Goal: Information Seeking & Learning: Find specific page/section

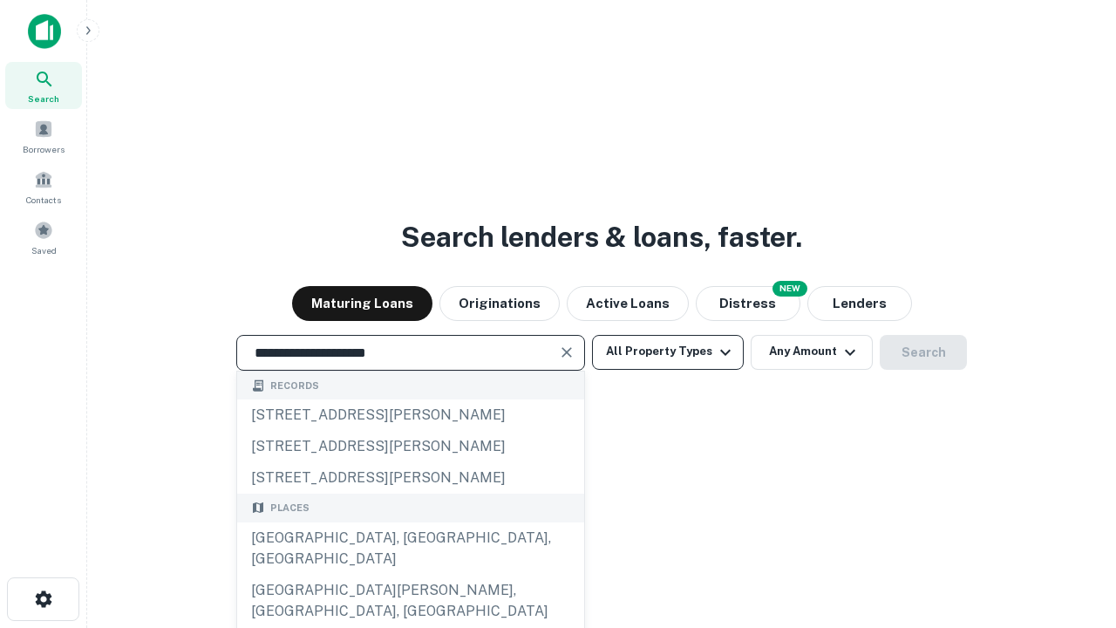
click at [410, 575] on div "[GEOGRAPHIC_DATA], [GEOGRAPHIC_DATA], [GEOGRAPHIC_DATA]" at bounding box center [410, 548] width 347 height 52
click at [668, 352] on button "All Property Types" at bounding box center [668, 352] width 152 height 35
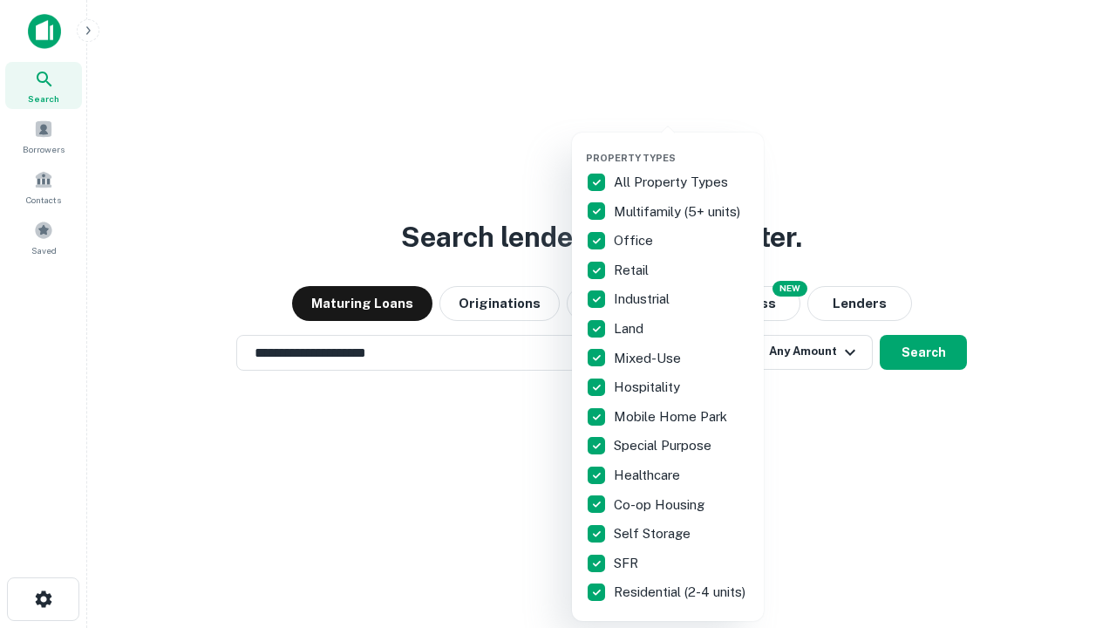
type input "**********"
click at [682, 147] on button "button" at bounding box center [682, 147] width 192 height 1
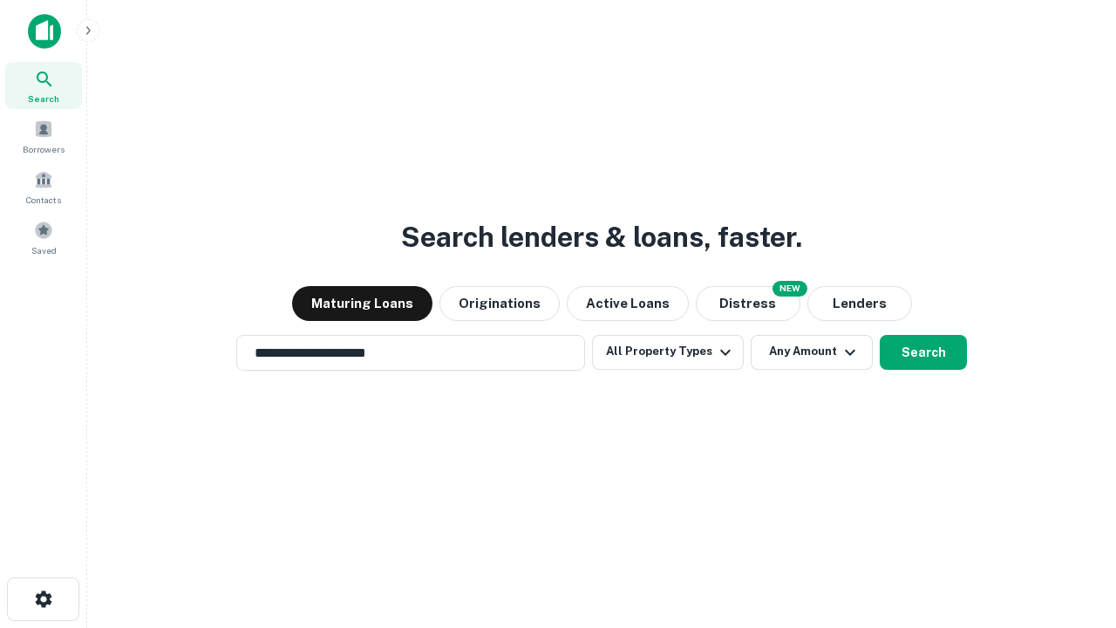
scroll to position [27, 0]
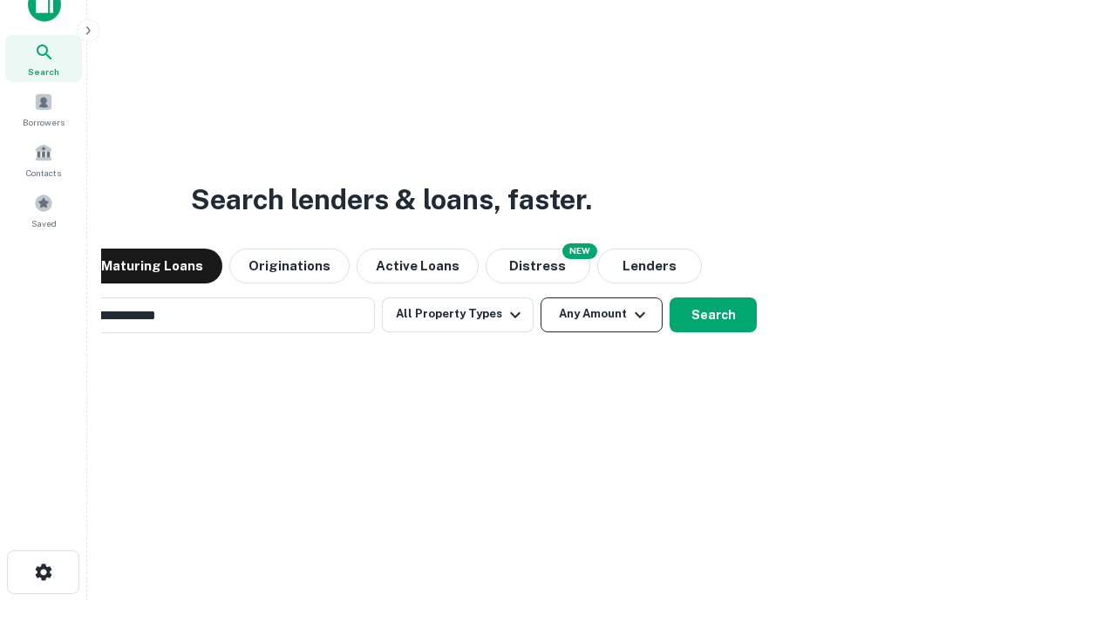
click at [541, 297] on button "Any Amount" at bounding box center [602, 314] width 122 height 35
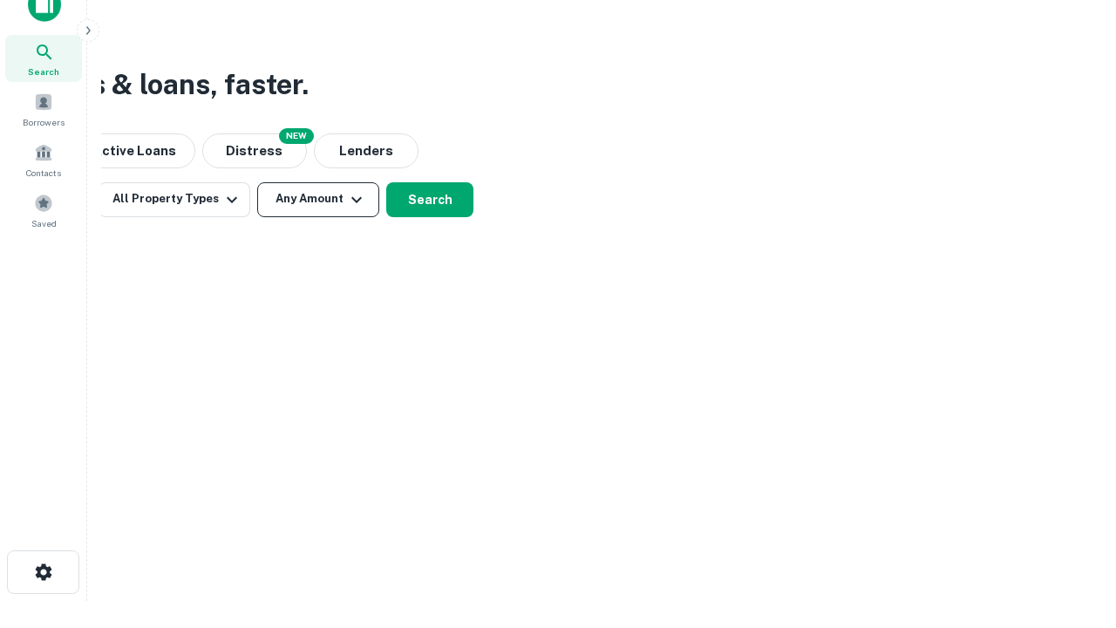
scroll to position [28, 0]
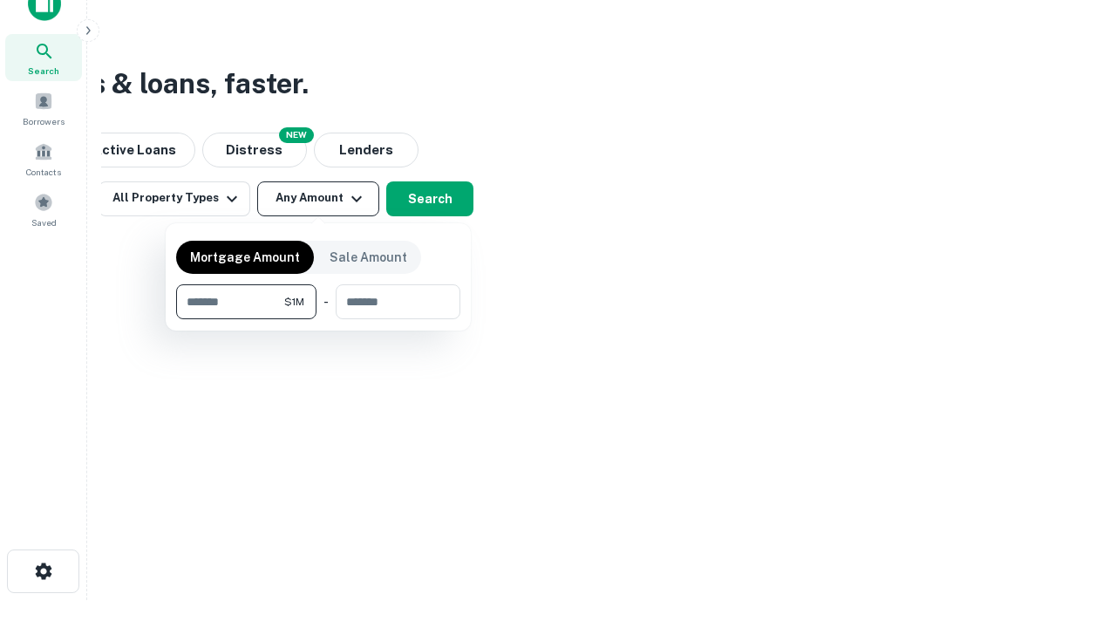
type input "*******"
click at [318, 319] on button "button" at bounding box center [318, 319] width 284 height 1
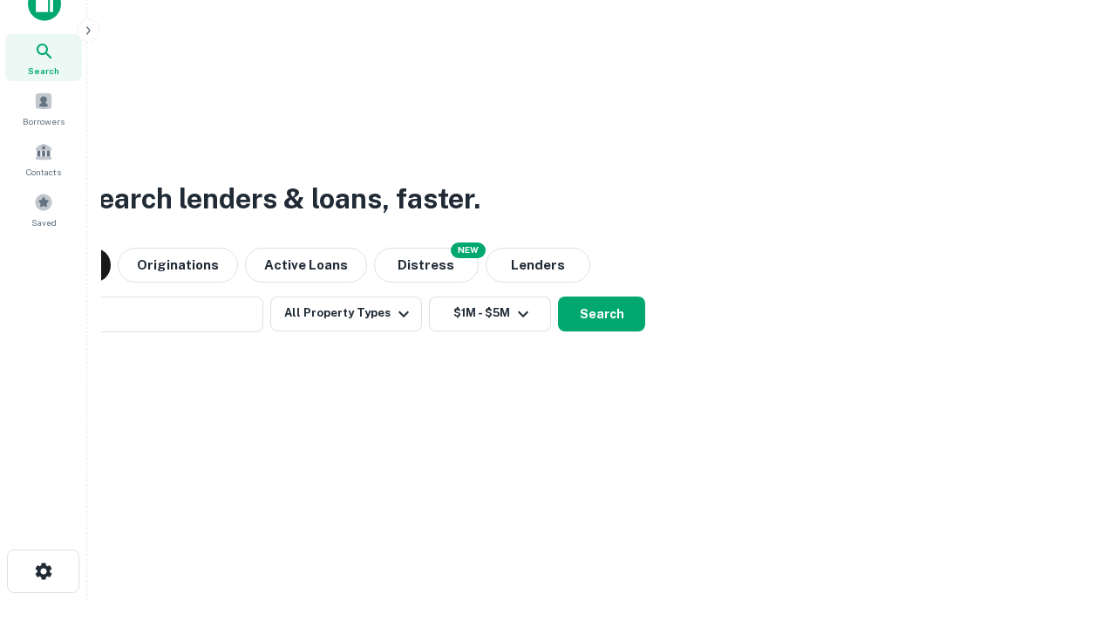
scroll to position [27, 0]
click at [558, 297] on button "Search" at bounding box center [601, 314] width 87 height 35
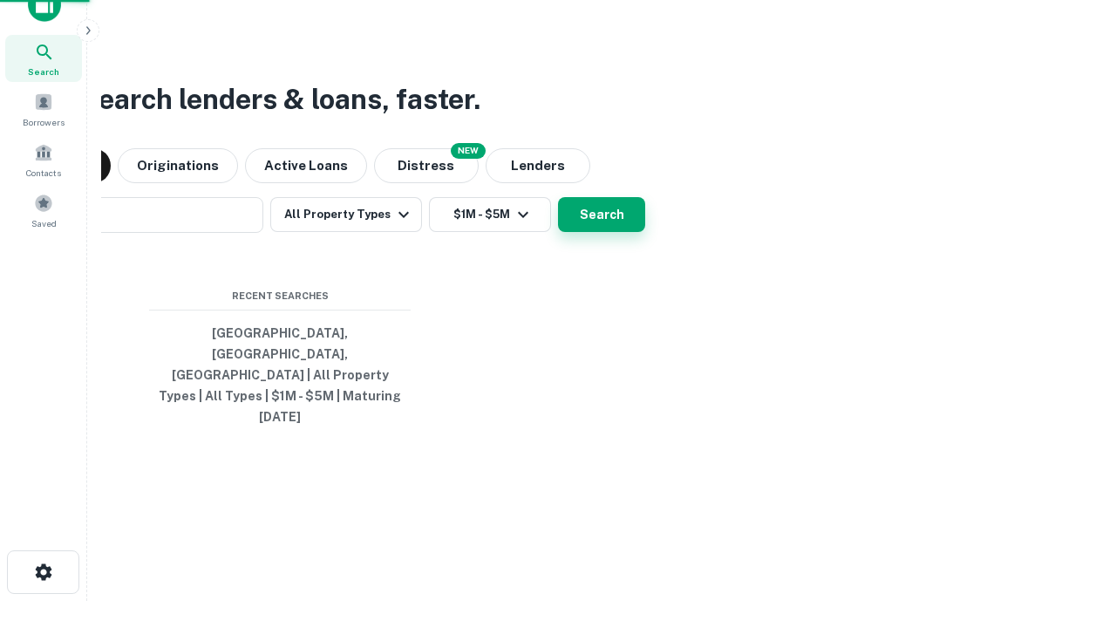
scroll to position [28, 0]
